Goal: Task Accomplishment & Management: Manage account settings

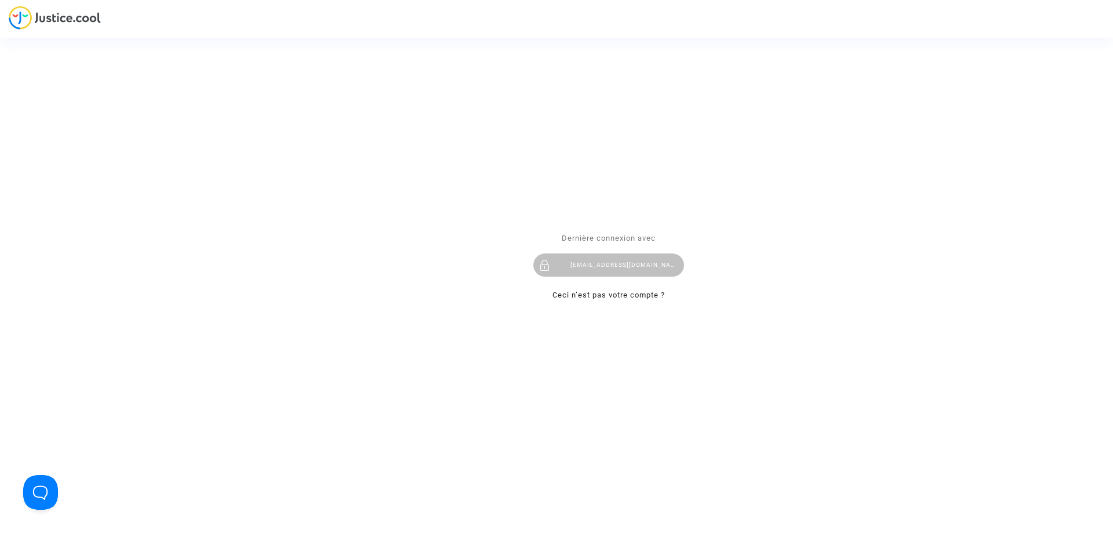
click at [582, 265] on div "[EMAIL_ADDRESS][DOMAIN_NAME]" at bounding box center [608, 264] width 151 height 23
